Goal: Communication & Community: Connect with others

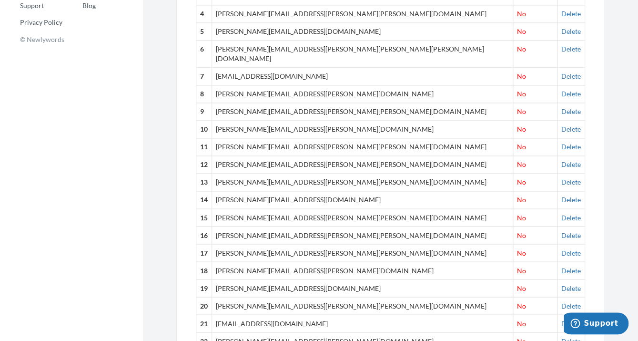
scroll to position [408, 0]
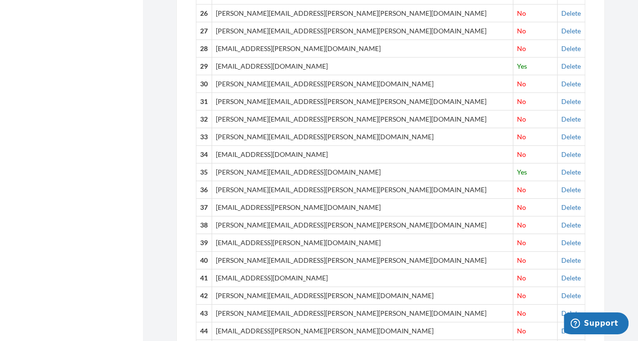
scroll to position [758, 0]
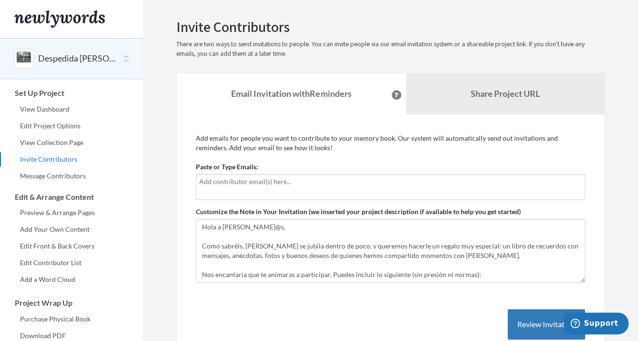
click at [312, 190] on div at bounding box center [390, 187] width 389 height 26
click at [73, 59] on button "Despedida [PERSON_NAME] [PERSON_NAME]" at bounding box center [76, 58] width 77 height 12
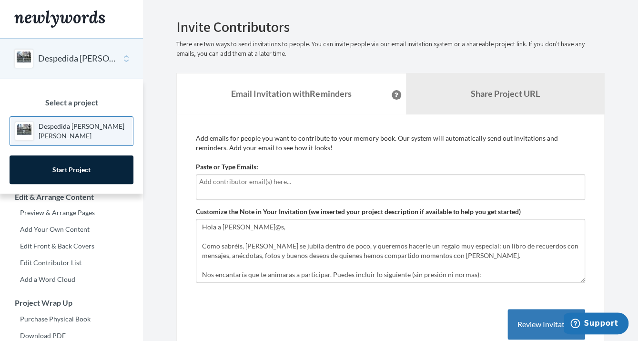
click at [80, 131] on p "Despedida [PERSON_NAME] [PERSON_NAME]" at bounding box center [84, 131] width 90 height 19
